Goal: Task Accomplishment & Management: Manage account settings

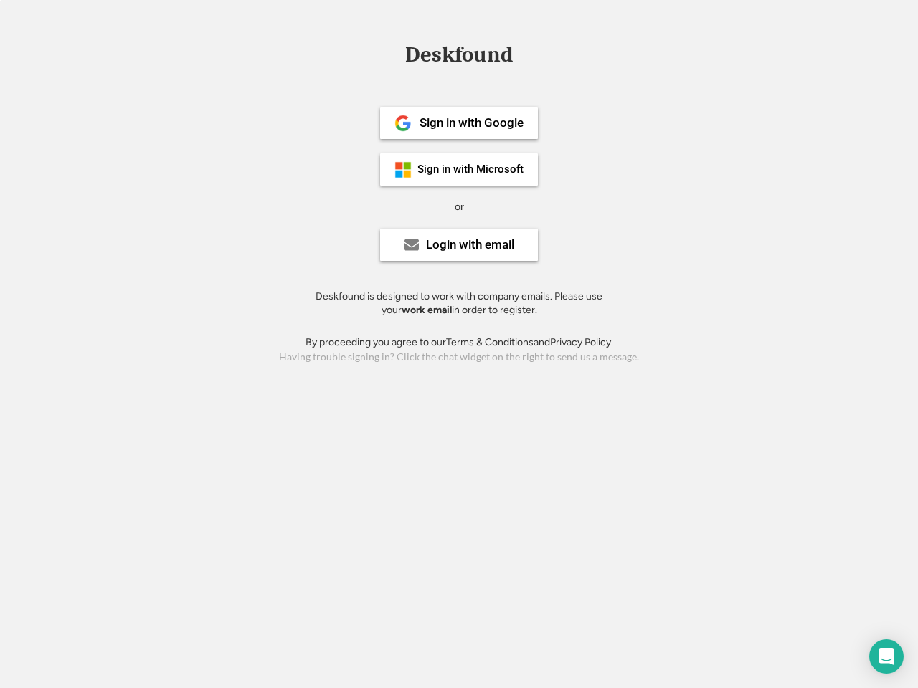
click at [459, 205] on div "or" at bounding box center [458, 207] width 9 height 14
click at [459, 57] on div "Deskfound" at bounding box center [459, 55] width 122 height 22
click at [392, 54] on div "Deskfound" at bounding box center [459, 57] width 918 height 27
click at [459, 57] on div "Deskfound" at bounding box center [459, 55] width 122 height 22
click at [459, 206] on div "or" at bounding box center [458, 207] width 9 height 14
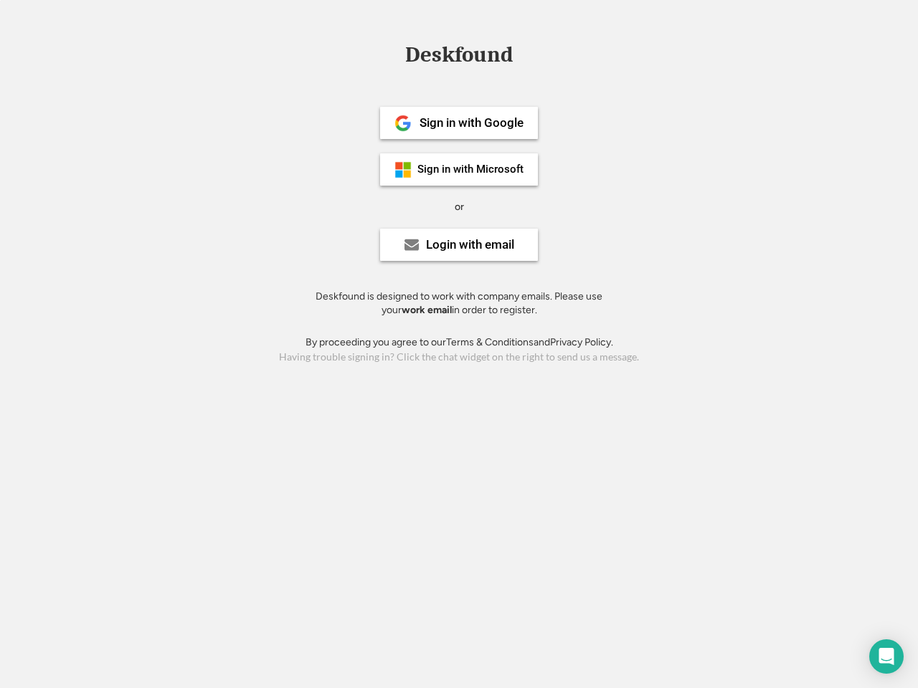
click at [459, 123] on div "Sign in with Google" at bounding box center [471, 123] width 104 height 12
click at [471, 123] on div "Sign in with Google" at bounding box center [471, 123] width 104 height 12
click at [403, 123] on img at bounding box center [402, 123] width 17 height 17
click at [459, 169] on div "Sign in with Microsoft" at bounding box center [470, 169] width 106 height 11
click at [471, 169] on div "Sign in with Microsoft" at bounding box center [470, 169] width 106 height 11
